Goal: Use online tool/utility: Utilize a website feature to perform a specific function

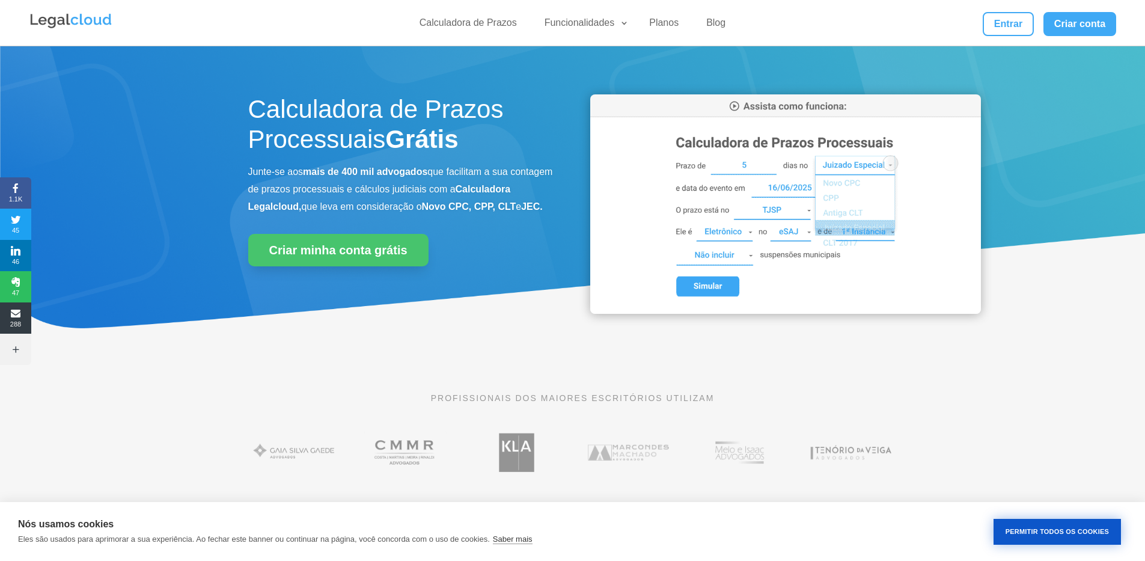
click at [1030, 540] on button "Permitir Todos os Cookies" at bounding box center [1056, 532] width 127 height 26
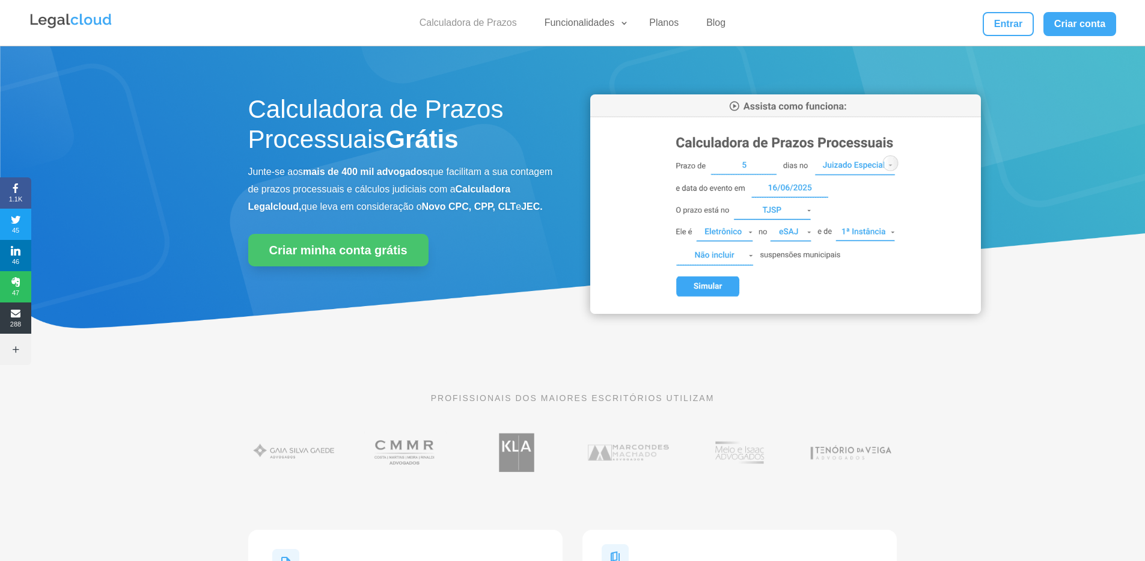
click at [501, 22] on link "Calculadora de Prazos" at bounding box center [468, 25] width 112 height 17
